Goal: Task Accomplishment & Management: Complete application form

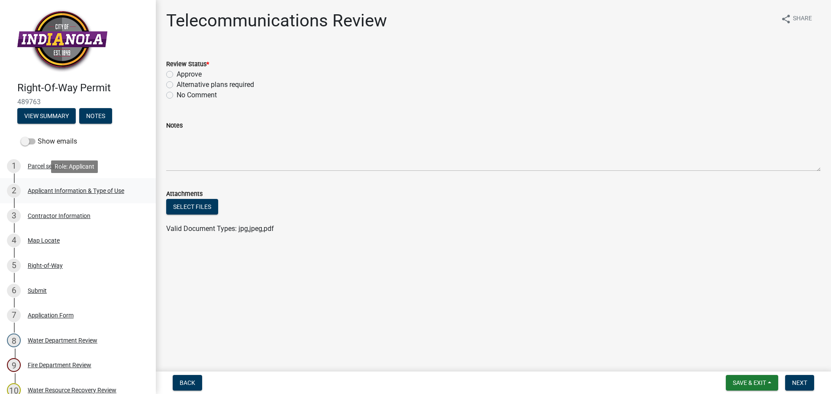
click at [60, 189] on div "Applicant Information & Type of Use" at bounding box center [76, 191] width 96 height 6
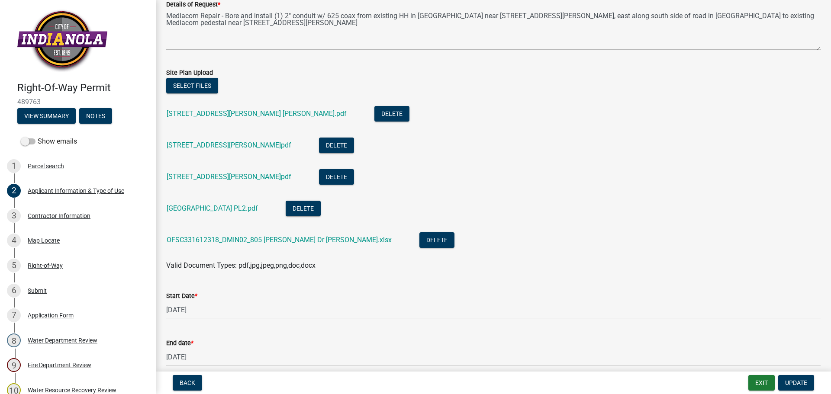
scroll to position [260, 0]
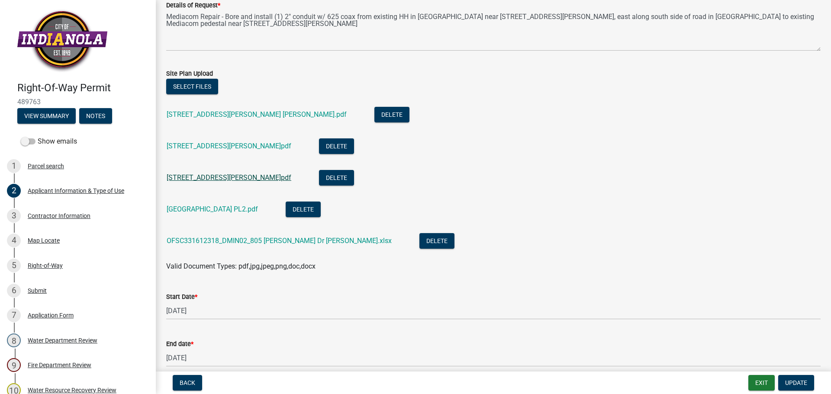
click at [209, 177] on link "[STREET_ADDRESS][PERSON_NAME]pdf" at bounding box center [229, 178] width 125 height 8
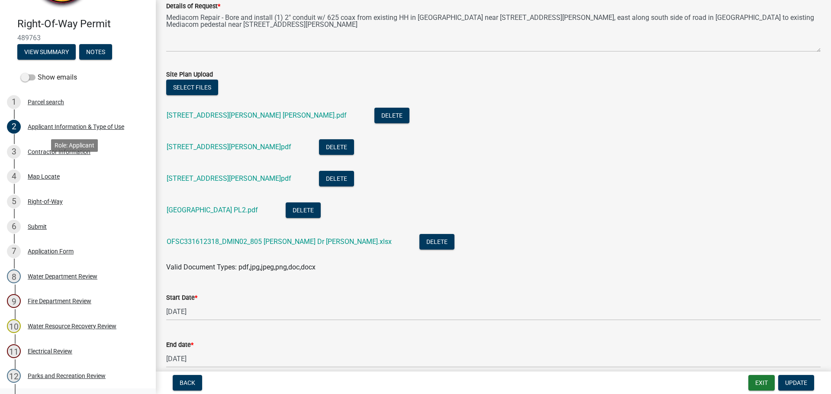
scroll to position [216, 0]
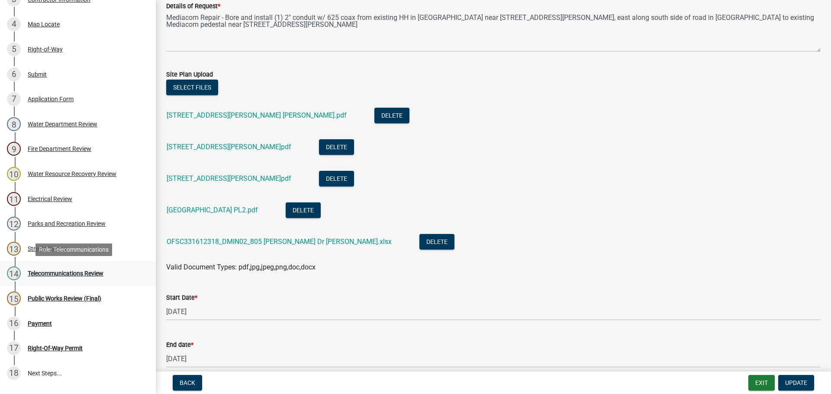
click at [77, 274] on div "Telecommunications Review" at bounding box center [66, 273] width 76 height 6
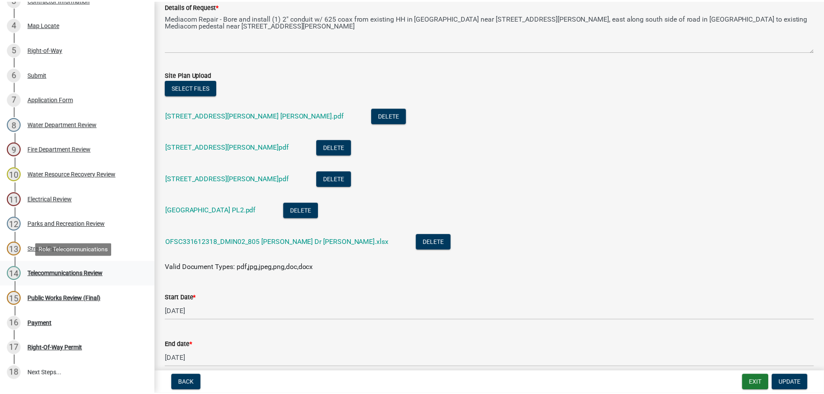
scroll to position [0, 0]
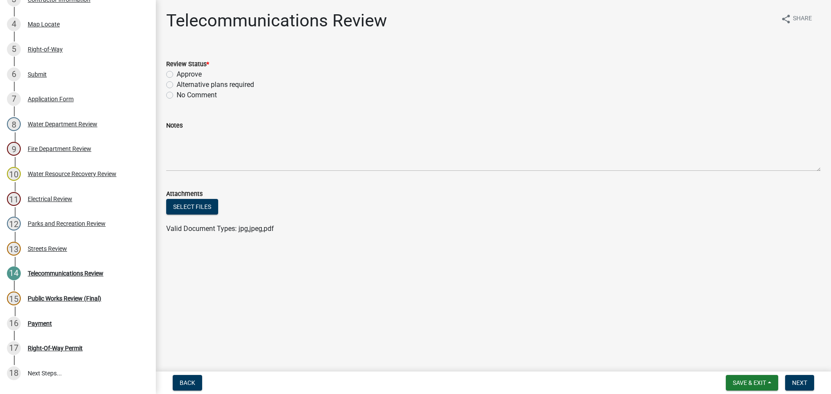
click at [177, 75] on label "Approve" at bounding box center [189, 74] width 25 height 10
click at [177, 75] on input "Approve" at bounding box center [180, 72] width 6 height 6
radio input "true"
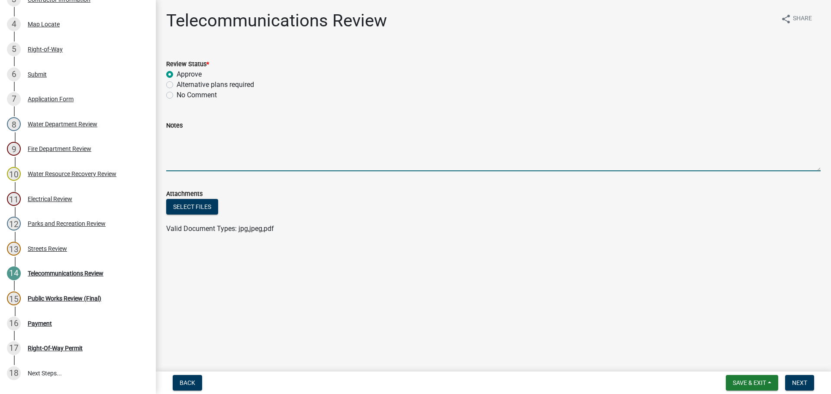
click at [184, 138] on textarea "Notes" at bounding box center [493, 151] width 654 height 41
type textarea "Fiber in ROW. Please make sure it is located before digging"
click at [800, 382] on span "Next" at bounding box center [799, 382] width 15 height 7
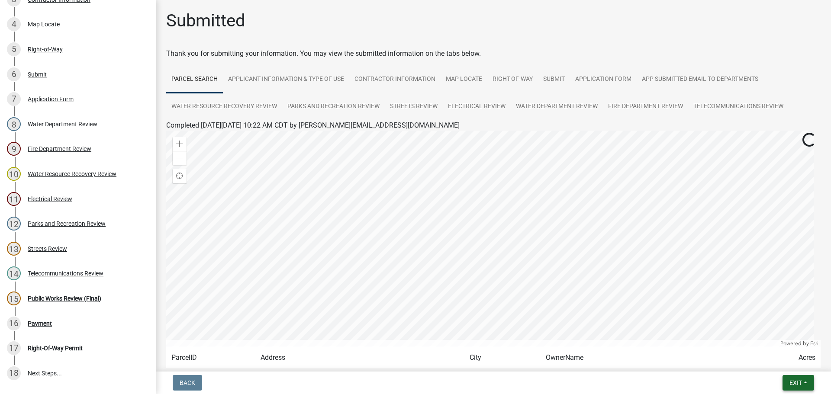
click at [800, 382] on span "Exit" at bounding box center [795, 382] width 13 height 7
click at [781, 357] on button "Save & Exit" at bounding box center [779, 360] width 69 height 21
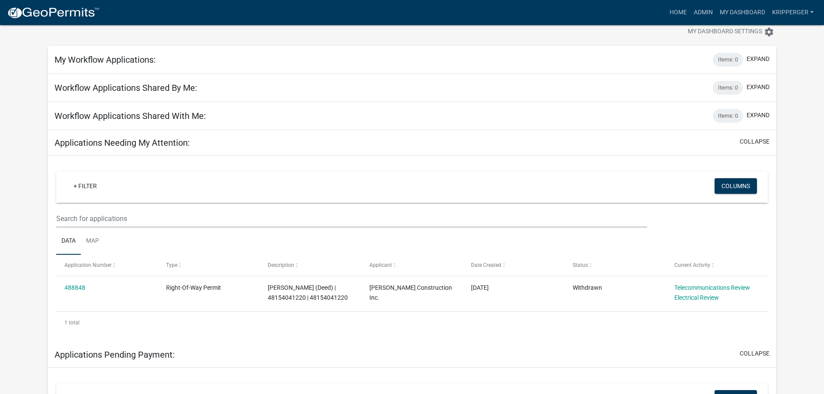
scroll to position [43, 0]
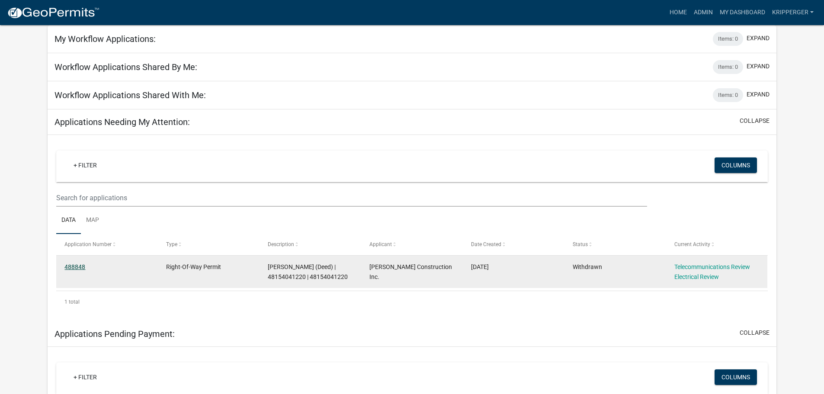
click at [74, 266] on link "488848" at bounding box center [74, 267] width 21 height 7
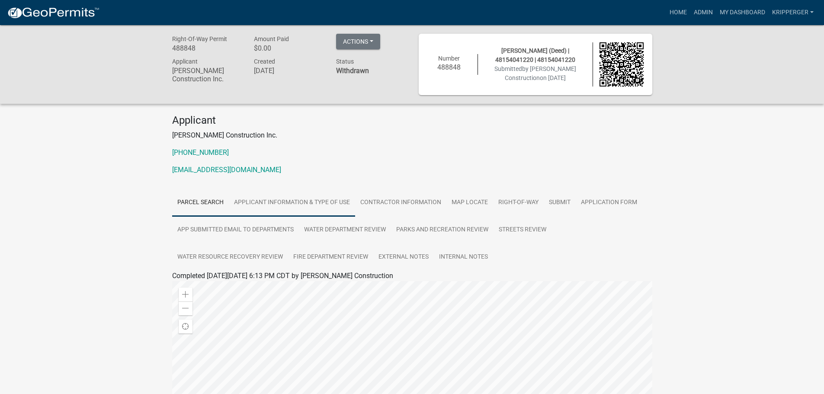
click at [324, 200] on link "Applicant Information & Type of Use" at bounding box center [292, 203] width 126 height 28
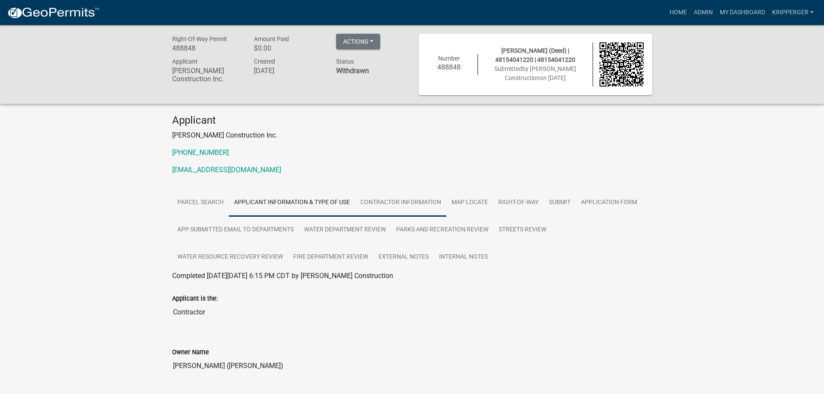
click at [405, 201] on link "Contractor Information" at bounding box center [400, 203] width 91 height 28
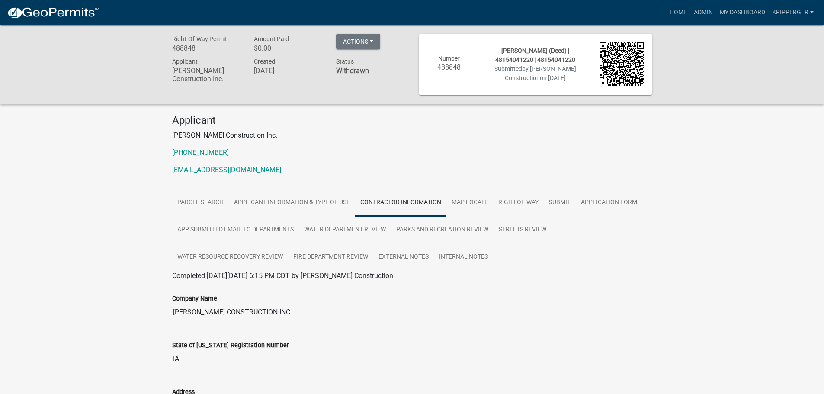
click at [372, 32] on div "Right-Of-Way Permit 488848 Amount Paid $0.00 Actions Reopen Printer Friendly Ap…" at bounding box center [412, 64] width 824 height 79
click at [370, 38] on button "Actions" at bounding box center [358, 42] width 44 height 16
click at [689, 125] on div "Right-Of-Way Permit 488848 Amount Paid $0.00 Actions Reopen Printer Friendly Ap…" at bounding box center [412, 306] width 824 height 562
